Goal: Contribute content: Add original content to the website for others to see

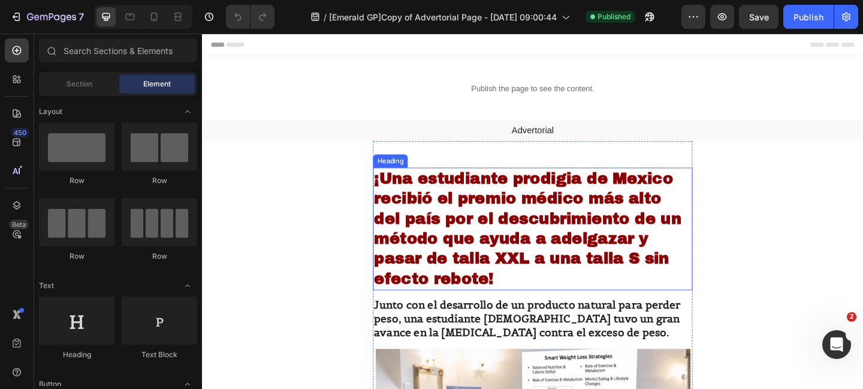
click at [597, 276] on strong "¡Una estudiante prodigia de Mexico recibió el premio médico más alto del país p…" at bounding box center [556, 246] width 335 height 128
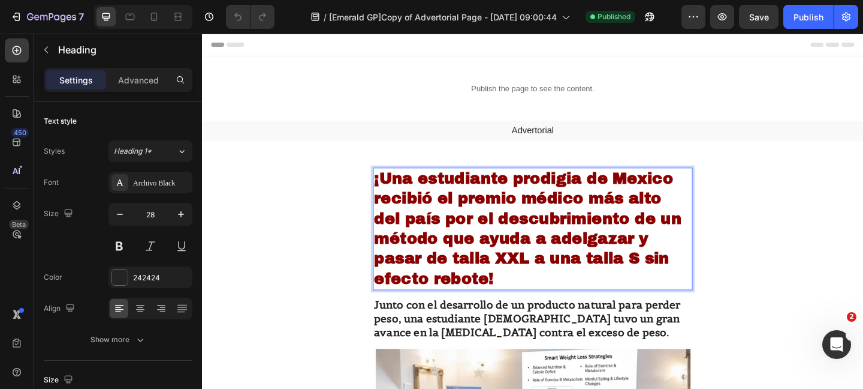
click at [690, 278] on strong "¡Una estudiante prodigia de Mexico recibió el premio médico más alto del país p…" at bounding box center [556, 246] width 335 height 128
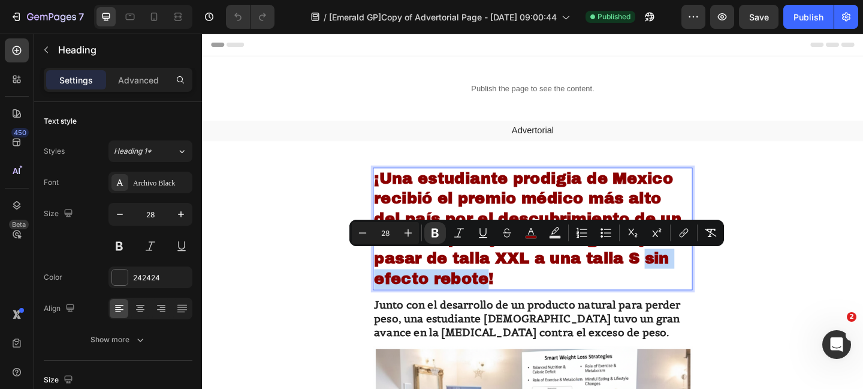
drag, startPoint x: 687, startPoint y: 279, endPoint x: 512, endPoint y: 299, distance: 176.3
click at [513, 299] on strong "¡Una estudiante prodigia de Mexico recibió el premio médico más alto del país p…" at bounding box center [556, 246] width 335 height 128
copy strong "sin efecto rebote"
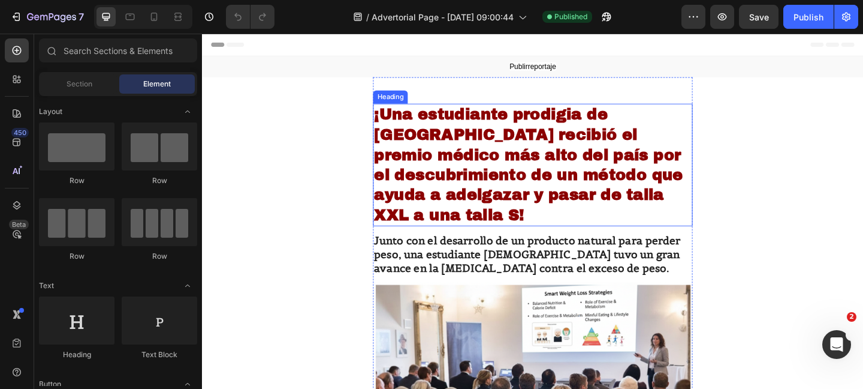
click at [549, 233] on strong "¡Una estudiante prodigia de [GEOGRAPHIC_DATA] recibió el premio médico más alto…" at bounding box center [557, 176] width 336 height 128
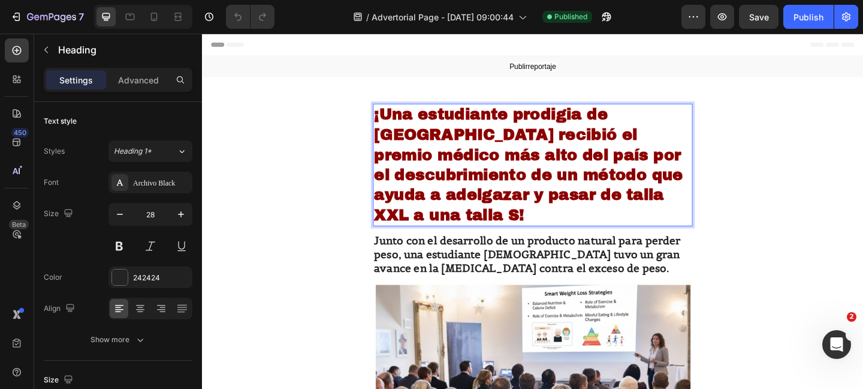
click at [545, 230] on strong "¡Una estudiante prodigia de [GEOGRAPHIC_DATA] recibió el premio médico más alto…" at bounding box center [557, 176] width 336 height 128
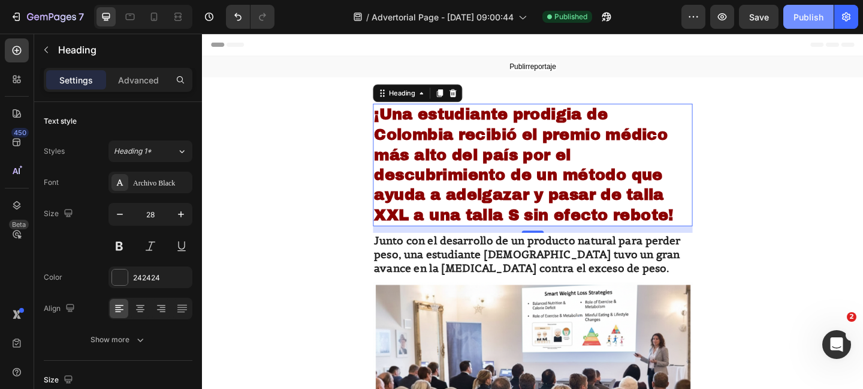
click at [795, 14] on div "Publish" at bounding box center [809, 17] width 30 height 13
click at [723, 17] on icon "button" at bounding box center [723, 17] width 12 height 12
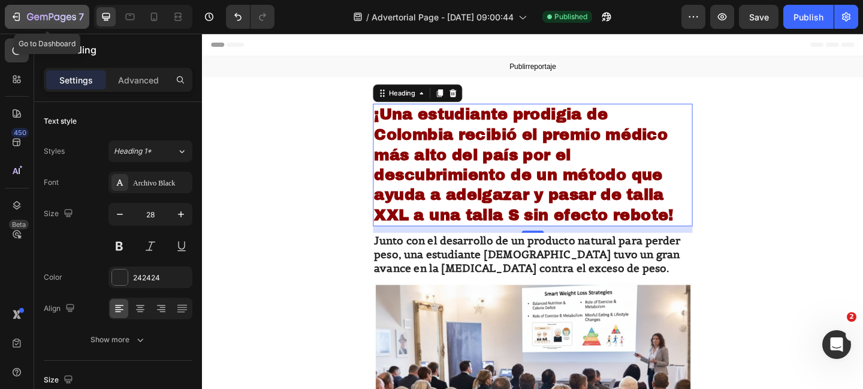
click at [32, 19] on icon "button" at bounding box center [30, 16] width 7 height 7
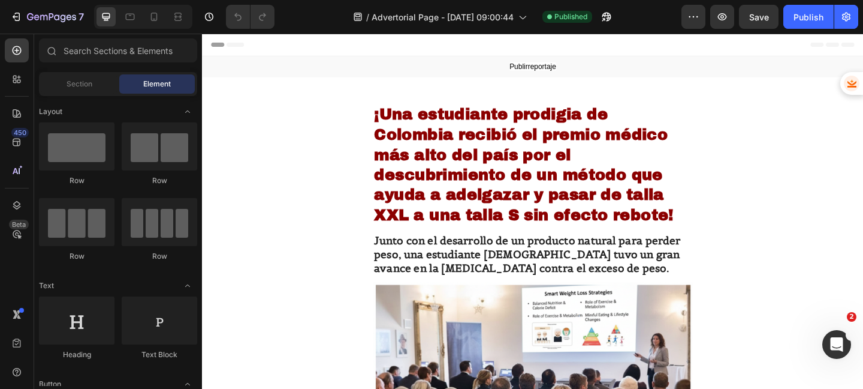
click at [541, 54] on div "Header" at bounding box center [562, 46] width 700 height 24
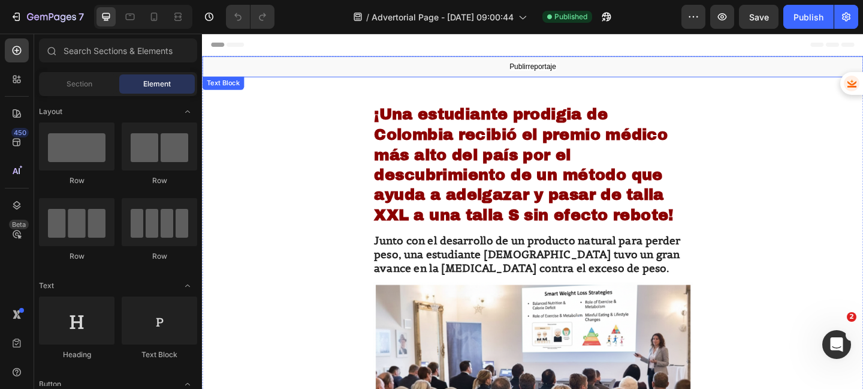
click at [577, 65] on p "Publirreportaje" at bounding box center [561, 69] width 717 height 13
click at [575, 55] on div "Header" at bounding box center [562, 46] width 700 height 24
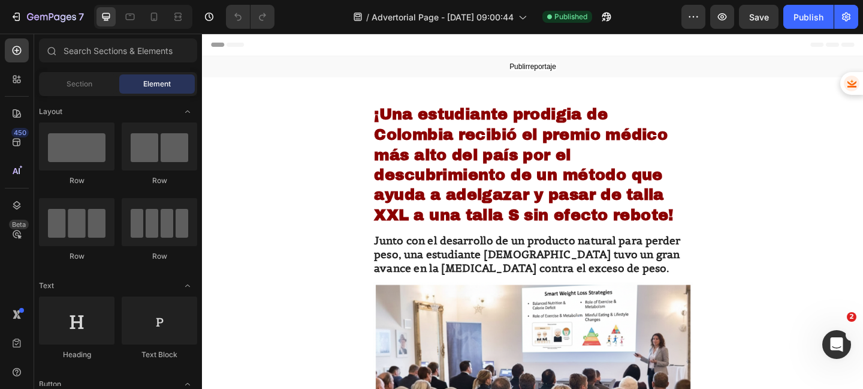
click at [575, 47] on div "Header" at bounding box center [562, 46] width 700 height 24
click at [574, 55] on div "Header" at bounding box center [562, 46] width 700 height 24
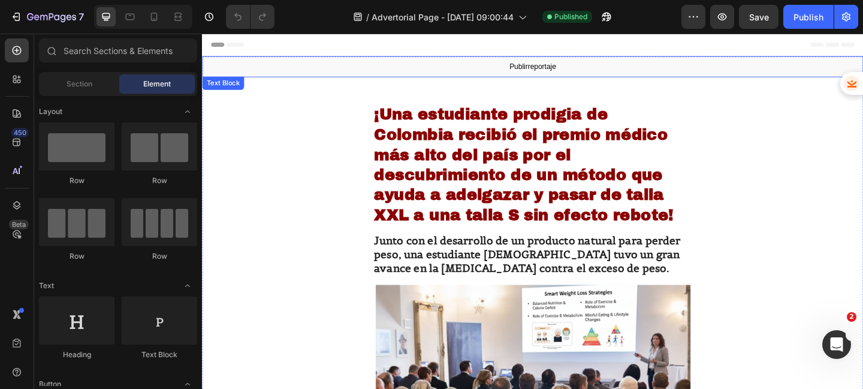
click at [577, 74] on span "Publirreportaje" at bounding box center [562, 69] width 51 height 9
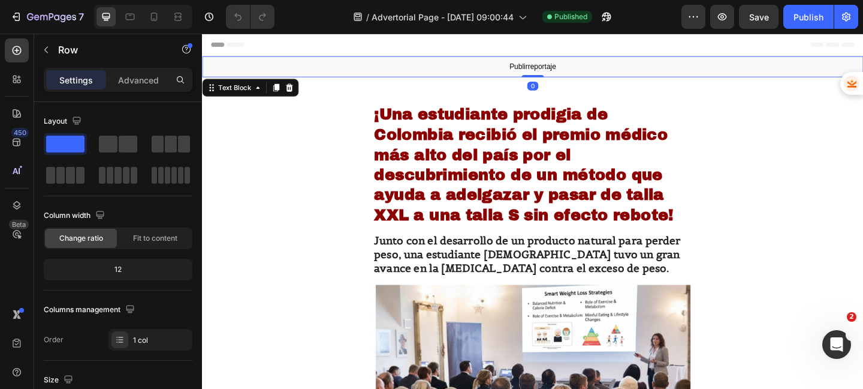
click at [570, 59] on div "Publirreportaje" at bounding box center [562, 69] width 720 height 23
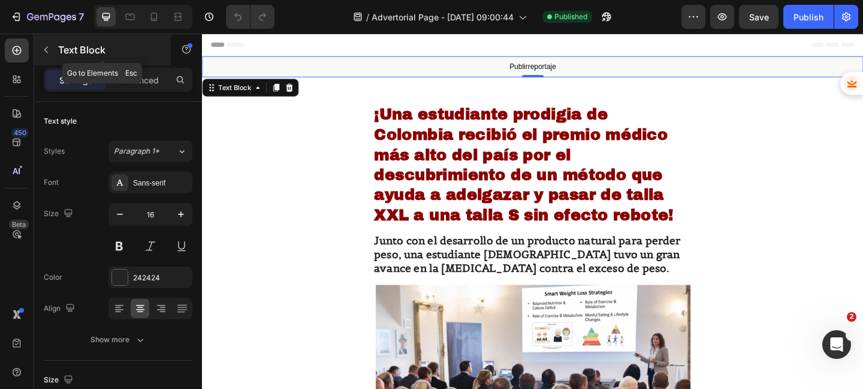
click at [53, 47] on button "button" at bounding box center [46, 49] width 19 height 19
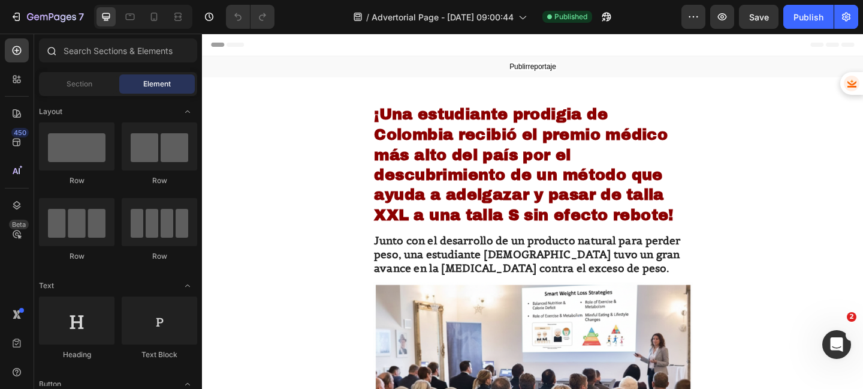
click at [61, 47] on div at bounding box center [51, 50] width 24 height 24
click at [79, 58] on input "text" at bounding box center [118, 50] width 158 height 24
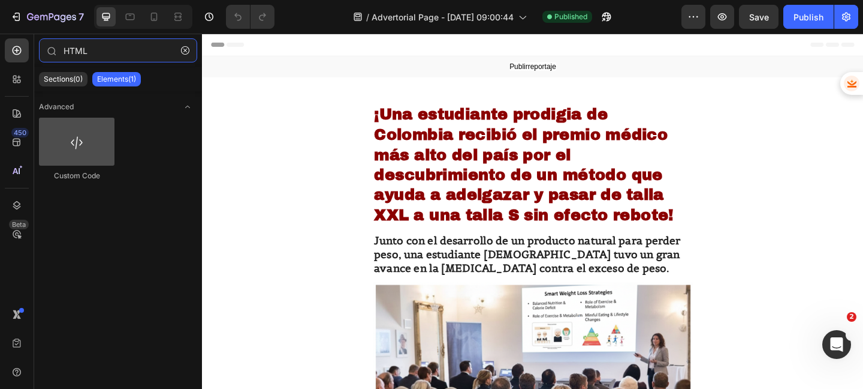
type input "HTML"
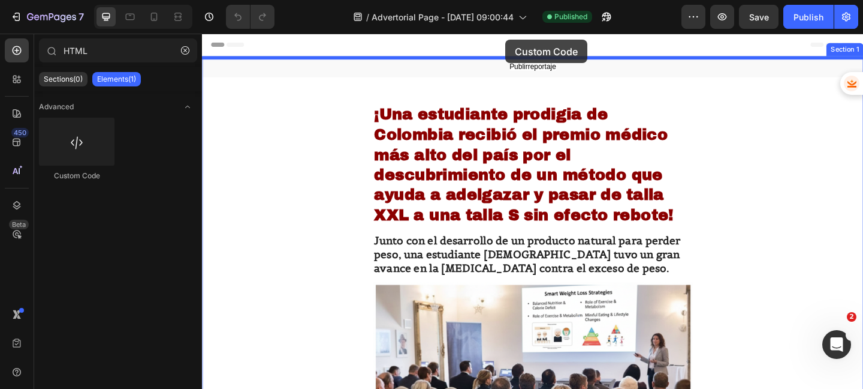
drag, startPoint x: 257, startPoint y: 182, endPoint x: 532, endPoint y: 41, distance: 309.7
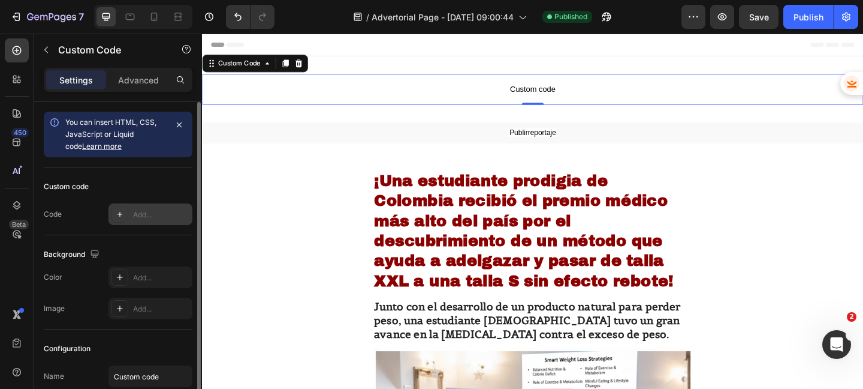
click at [139, 218] on div "Add..." at bounding box center [161, 214] width 56 height 11
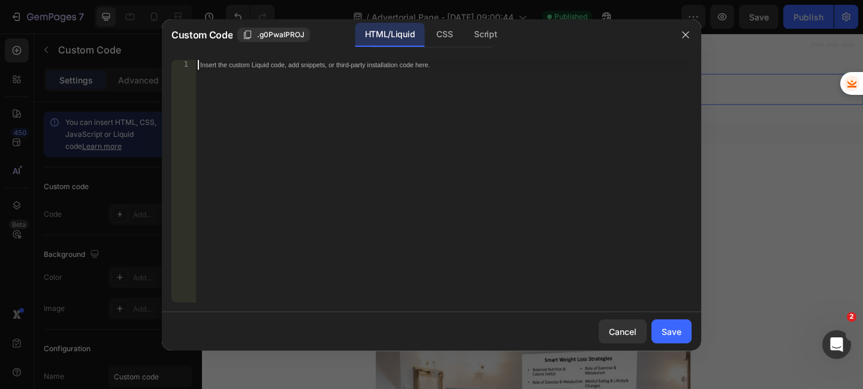
click at [354, 77] on div "Insert the custom Liquid code, add snippets, or third-party installation code h…" at bounding box center [443, 190] width 497 height 261
paste textarea "</script>"
type textarea "</script>"
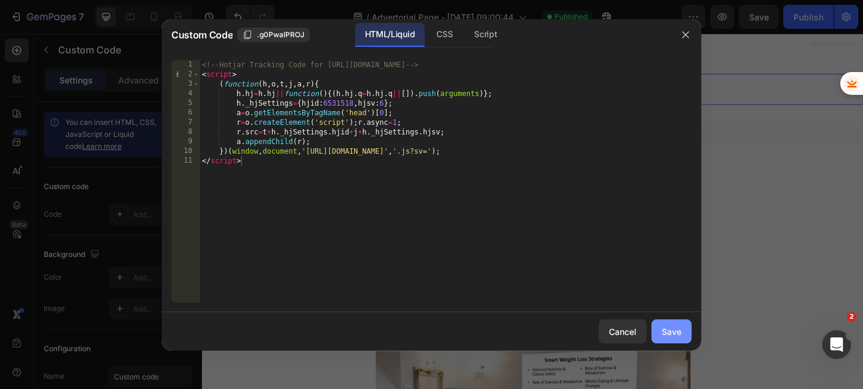
click at [666, 333] on div "Save" at bounding box center [672, 331] width 20 height 13
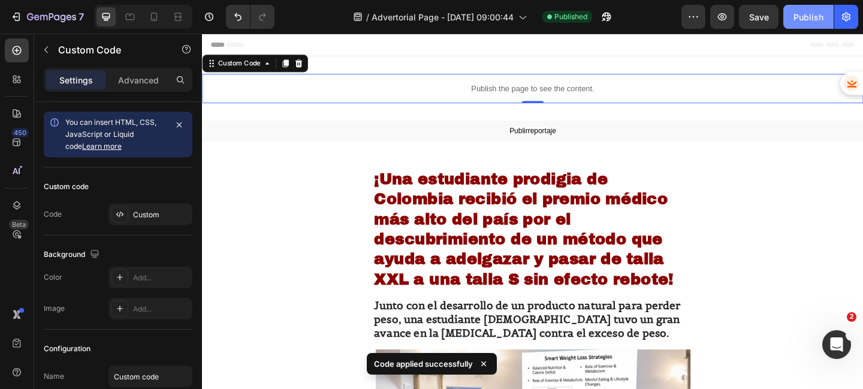
click at [789, 19] on button "Publish" at bounding box center [809, 17] width 50 height 24
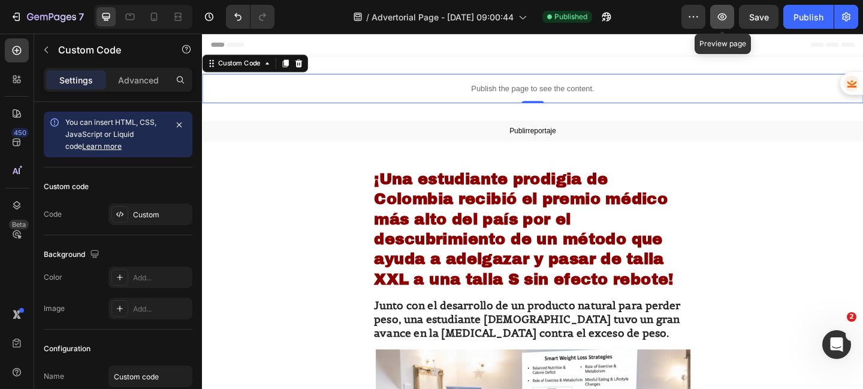
click at [727, 23] on button "button" at bounding box center [723, 17] width 24 height 24
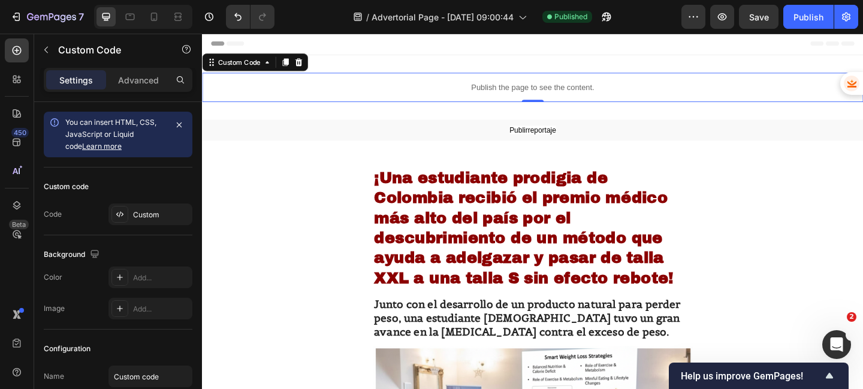
scroll to position [1, 0]
